Goal: Task Accomplishment & Management: Use online tool/utility

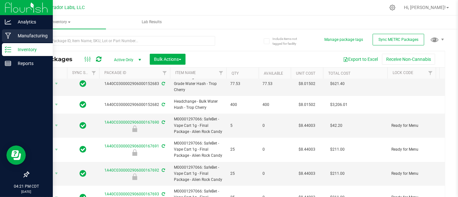
click at [34, 39] on p "Manufacturing" at bounding box center [30, 36] width 39 height 8
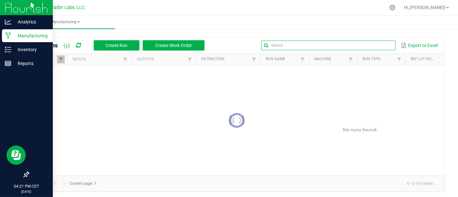
click at [372, 47] on input "text" at bounding box center [328, 46] width 134 height 10
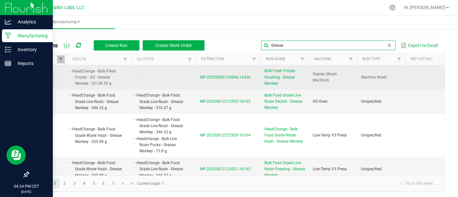
type input "Grease"
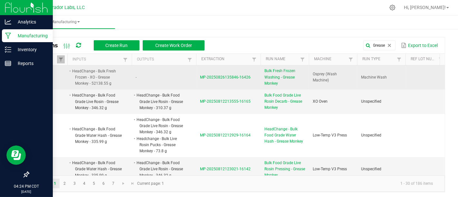
click at [283, 77] on span "Bulk Fresh Frozen Washing - Grease Monkey" at bounding box center [285, 77] width 41 height 19
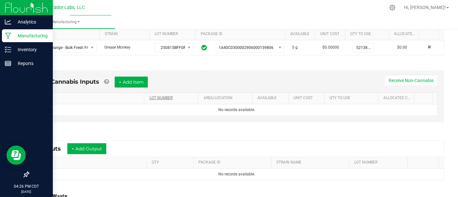
scroll to position [139, 0]
click at [88, 150] on button "+ Add Output" at bounding box center [86, 148] width 39 height 11
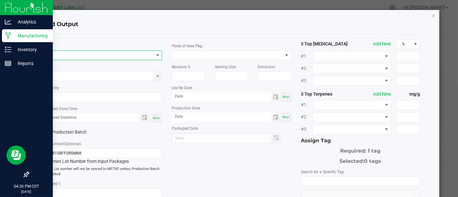
click at [138, 58] on span "NO DATA FOUND" at bounding box center [98, 55] width 111 height 9
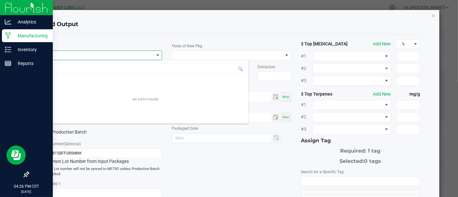
scroll to position [9, 118]
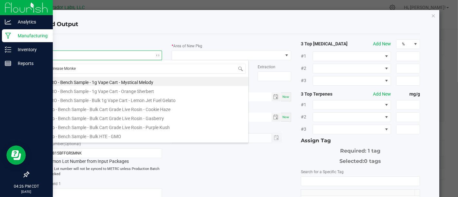
type input "Grease Monkey"
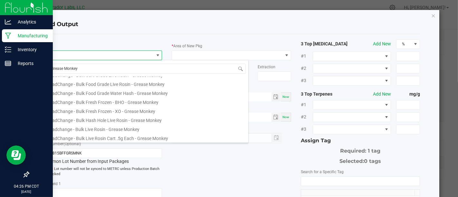
scroll to position [94, 0]
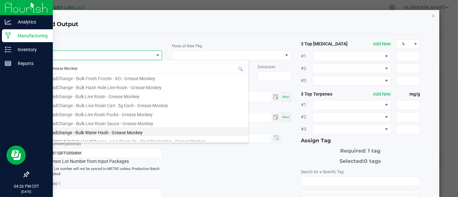
click at [150, 132] on li "Headchange - Bulk Water Hash - Grease Monkey" at bounding box center [146, 131] width 206 height 9
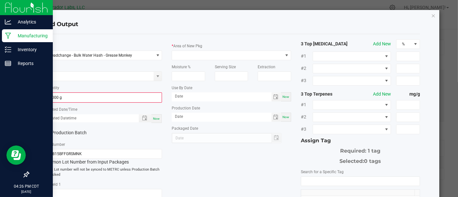
click at [147, 89] on div "* Quantity 0.0000 g" at bounding box center [102, 93] width 119 height 18
click at [147, 93] on input "0" at bounding box center [103, 97] width 118 height 9
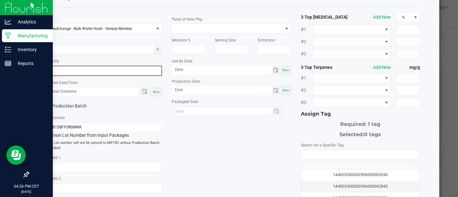
scroll to position [27, 0]
type input "3996.7000 g"
click at [54, 107] on label "Production Batch" at bounding box center [70, 105] width 55 height 7
click at [0, 0] on input "Production Batch" at bounding box center [0, 0] width 0 height 0
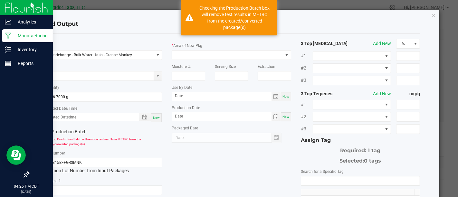
scroll to position [0, 0]
click at [219, 51] on span at bounding box center [231, 56] width 119 height 10
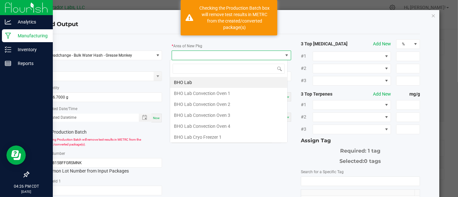
scroll to position [9, 118]
type input "Xo"
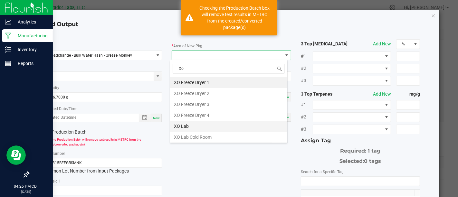
click at [214, 123] on li "XO Lab" at bounding box center [228, 126] width 117 height 11
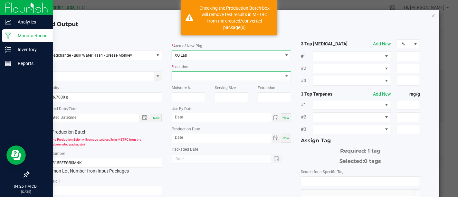
click at [266, 78] on span at bounding box center [227, 76] width 111 height 9
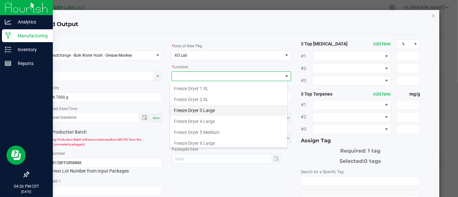
scroll to position [21, 0]
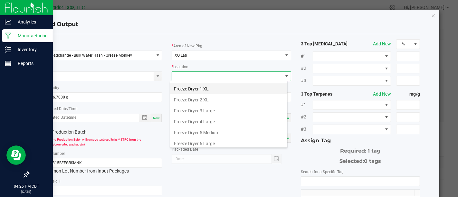
click at [229, 90] on li "Freeze Dryer 1 XL" at bounding box center [228, 88] width 117 height 11
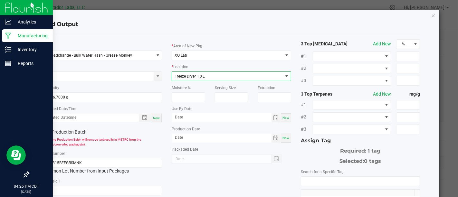
click at [286, 120] on div "Now" at bounding box center [286, 117] width 10 height 9
click at [226, 120] on input "[DATE]" at bounding box center [222, 117] width 100 height 8
type input "[DATE]"
click at [283, 137] on span "Now" at bounding box center [286, 138] width 7 height 4
type input "[DATE]"
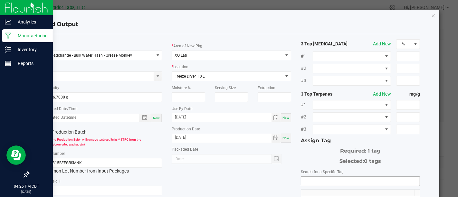
click at [322, 177] on input "NO DATA FOUND" at bounding box center [360, 181] width 119 height 9
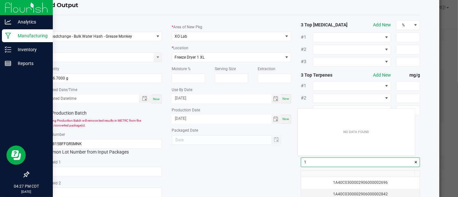
scroll to position [9, 117]
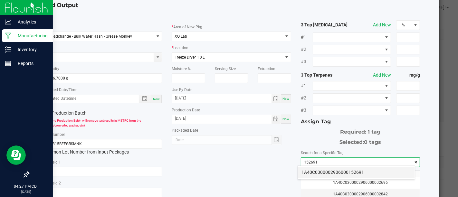
click at [352, 172] on li "1A40C0300002906000152691" at bounding box center [356, 172] width 117 height 11
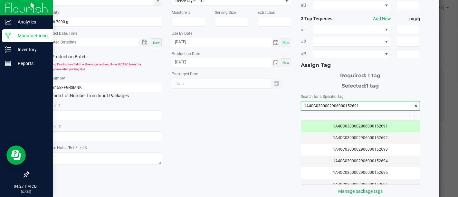
scroll to position [109, 0]
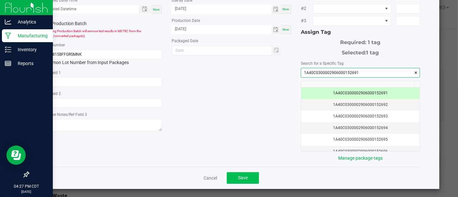
type input "1A40C0300002906000152691"
click at [247, 178] on button "Save" at bounding box center [243, 178] width 32 height 12
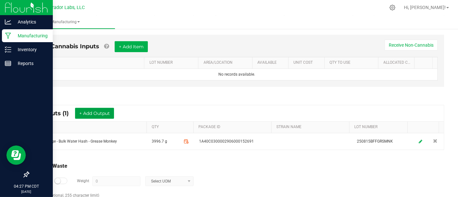
scroll to position [174, 0]
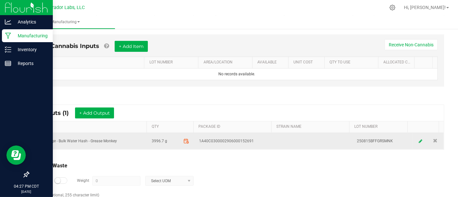
click at [184, 141] on icon at bounding box center [186, 141] width 4 height 0
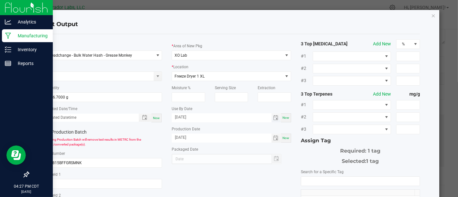
click at [241, 119] on input "[DATE]" at bounding box center [222, 117] width 100 height 8
click at [291, 170] on div "* Item Headchange - Bulk Water Hash - Grease Monkey Strain * Quantity 3996.7000…" at bounding box center [231, 154] width 387 height 231
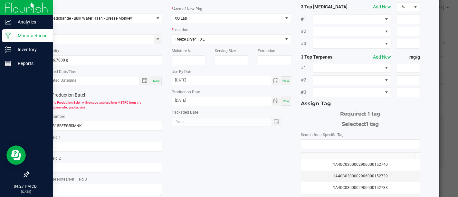
scroll to position [39, 0]
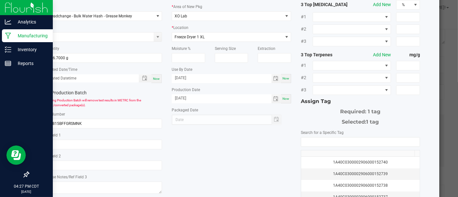
click at [155, 80] on div "Now" at bounding box center [157, 78] width 10 height 9
type input "[DATE] 4:27 PM"
type input "[DATE]"
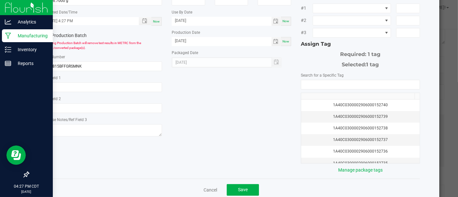
scroll to position [98, 0]
click at [235, 191] on button "Save" at bounding box center [243, 189] width 32 height 12
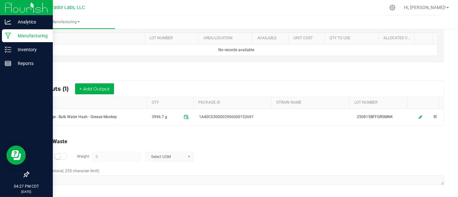
click at [55, 155] on small at bounding box center [58, 157] width 6 height 6
click at [97, 157] on input "0" at bounding box center [116, 156] width 47 height 9
click at [187, 154] on span at bounding box center [189, 156] width 5 height 5
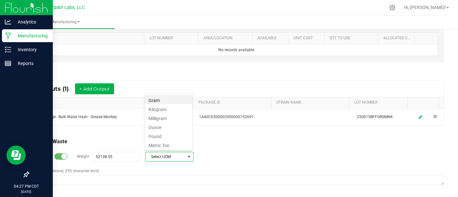
scroll to position [9, 48]
click at [167, 99] on li "Gram" at bounding box center [169, 99] width 48 height 9
type input "52138.55 g"
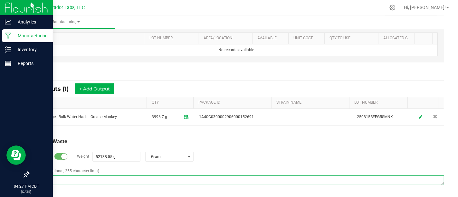
click at [257, 177] on textarea "Comment (optional, 255 character limit)" at bounding box center [236, 181] width 415 height 10
paste textarea "Material was washed in water, discarded and mixed with mulch."
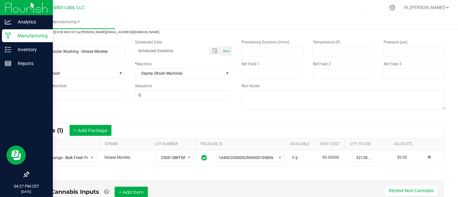
scroll to position [0, 0]
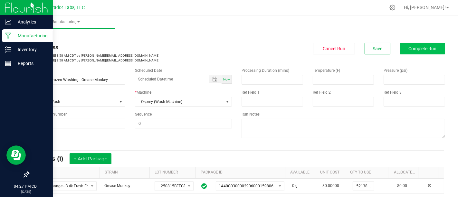
type textarea "Material was washed in water, discarded and mixed with mulch."
click at [430, 44] on button "Complete Run" at bounding box center [422, 49] width 45 height 12
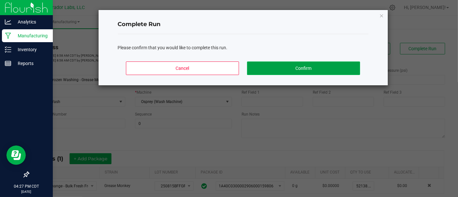
click at [337, 64] on button "Confirm" at bounding box center [303, 69] width 113 height 14
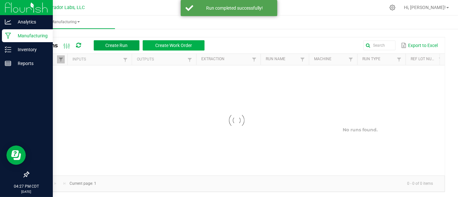
click at [123, 41] on button "Create Run" at bounding box center [117, 45] width 46 height 10
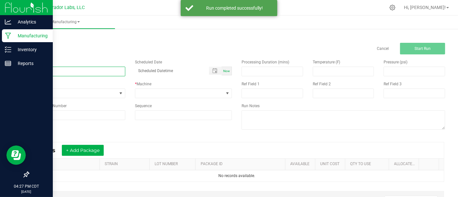
click at [97, 76] on input at bounding box center [76, 72] width 97 height 10
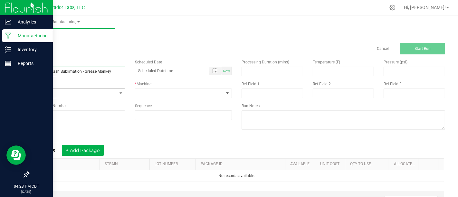
type input "Bulk water Hash Sublimation - Grease Monkey"
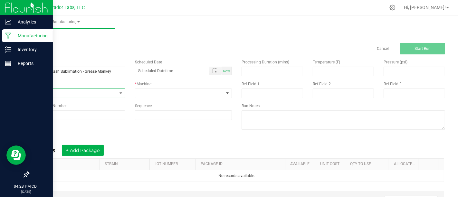
click at [99, 93] on span "None" at bounding box center [73, 93] width 88 height 9
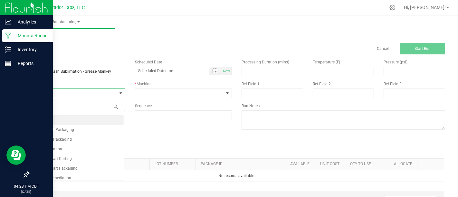
scroll to position [9, 95]
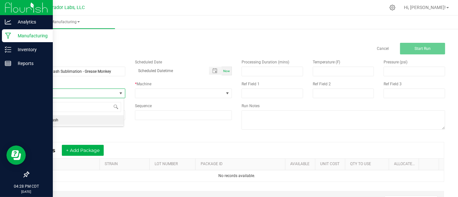
type input "M"
type input "Sub"
click at [100, 122] on li "Sublimation" at bounding box center [76, 120] width 95 height 10
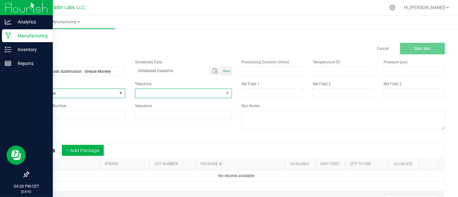
click at [168, 97] on span at bounding box center [179, 93] width 88 height 9
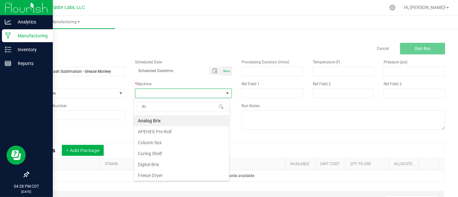
type input "Fre"
click at [171, 119] on li "Freeze Dryer" at bounding box center [181, 120] width 95 height 11
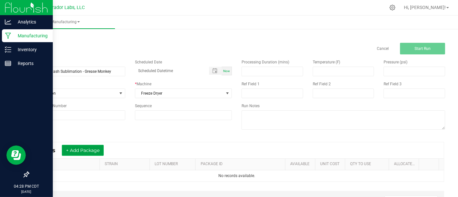
click at [101, 148] on button "+ Add Package" at bounding box center [83, 150] width 42 height 11
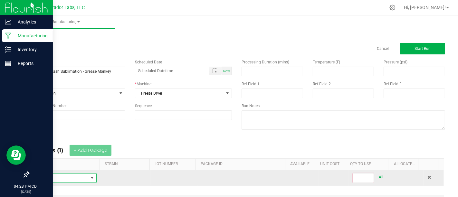
click at [90, 177] on span "NO DATA FOUND" at bounding box center [92, 178] width 5 height 5
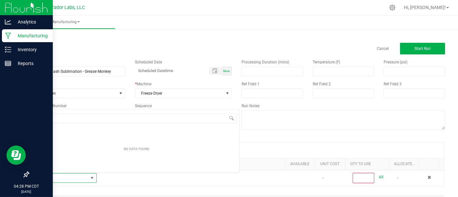
scroll to position [9, 60]
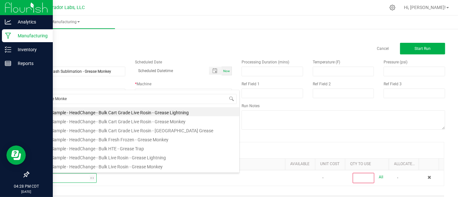
type input "Grease Monkey"
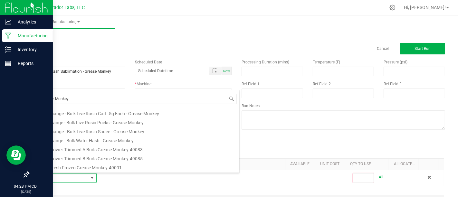
scroll to position [143, 0]
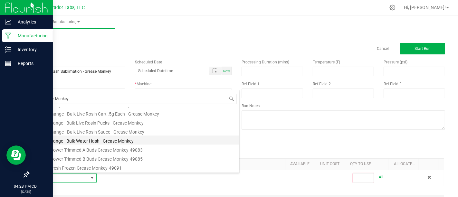
click at [193, 140] on li "Headchange - Bulk Water Hash - Grease Monkey" at bounding box center [137, 140] width 206 height 9
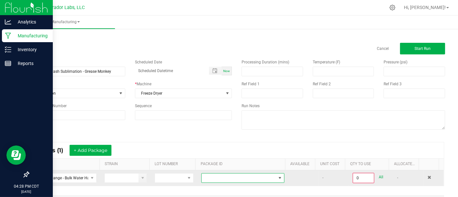
click at [255, 175] on span at bounding box center [239, 178] width 74 height 9
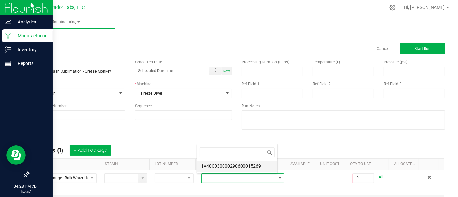
scroll to position [9, 80]
click at [266, 166] on li "1A40C0300002906000152691" at bounding box center [237, 166] width 80 height 11
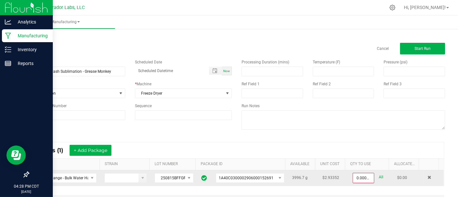
click at [379, 179] on link "All" at bounding box center [381, 177] width 5 height 9
type input "3996.7000 g"
click at [415, 51] on button "Start Run" at bounding box center [422, 49] width 45 height 12
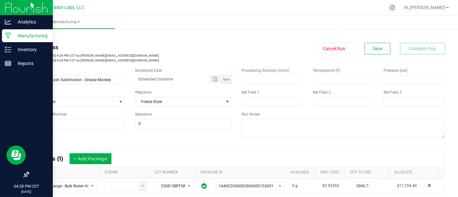
click at [6, 32] on div "Manufacturing" at bounding box center [27, 35] width 51 height 13
